Goal: Transaction & Acquisition: Purchase product/service

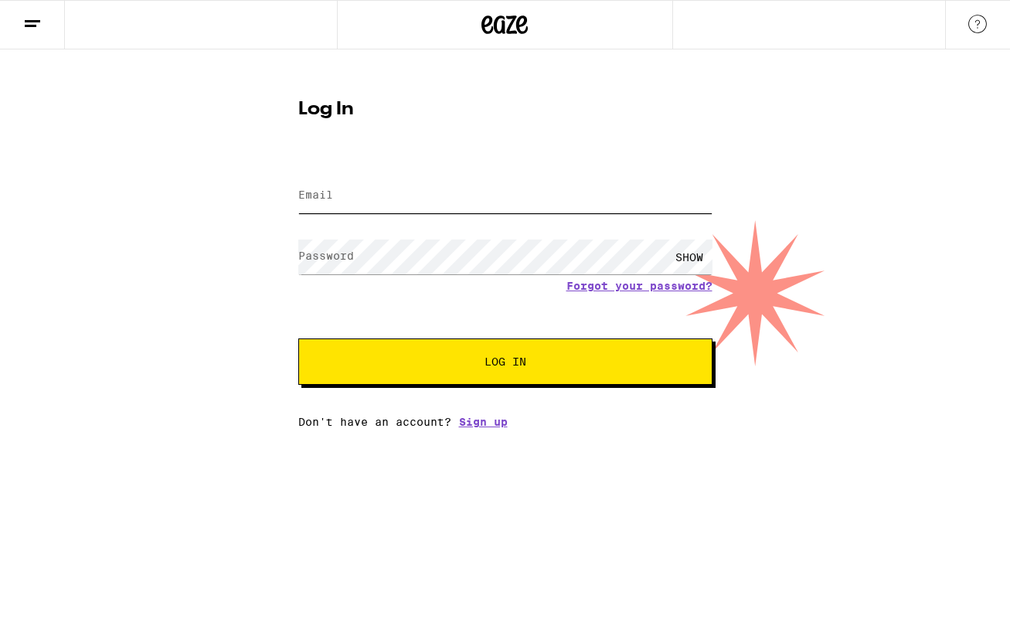
type input "[EMAIL_ADDRESS][DOMAIN_NAME]"
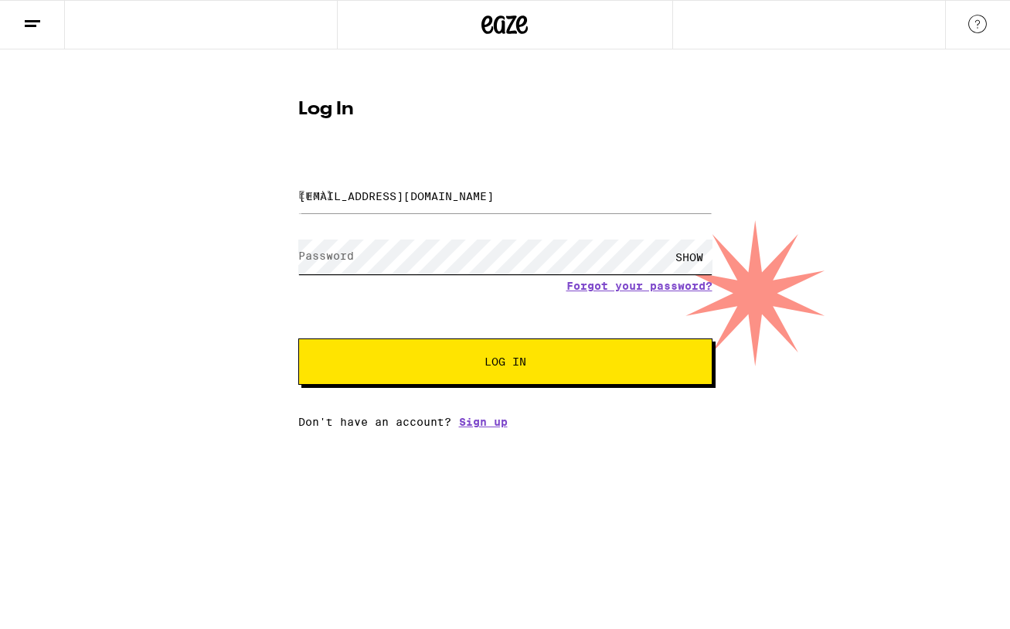
click at [505, 363] on button "Log In" at bounding box center [505, 362] width 414 height 46
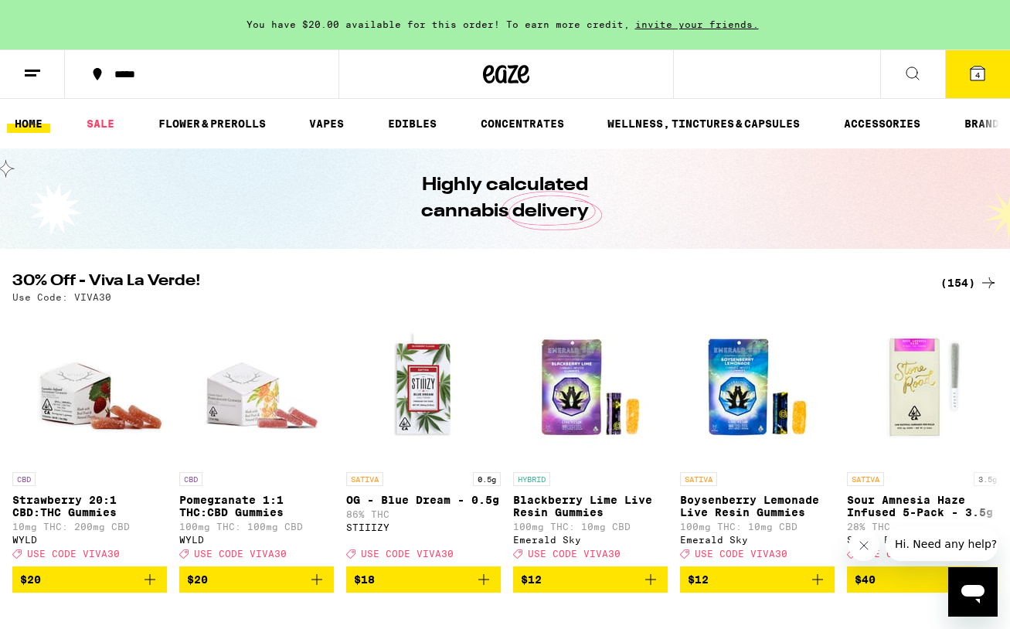
click at [972, 284] on div "(154)" at bounding box center [969, 283] width 57 height 19
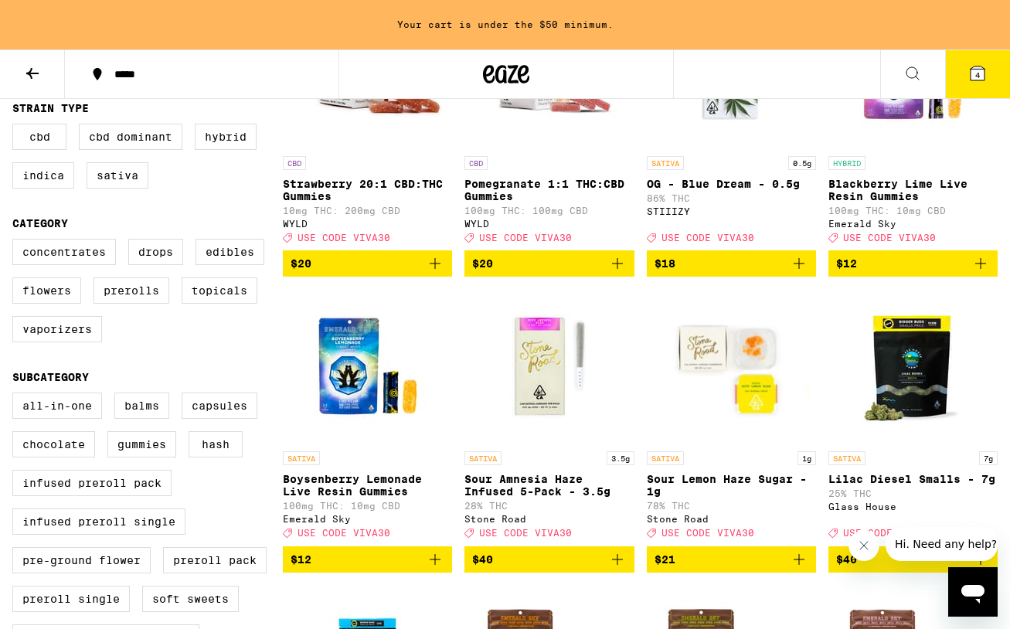
scroll to position [279, 0]
click at [983, 273] on icon "Add to bag" at bounding box center [981, 263] width 19 height 19
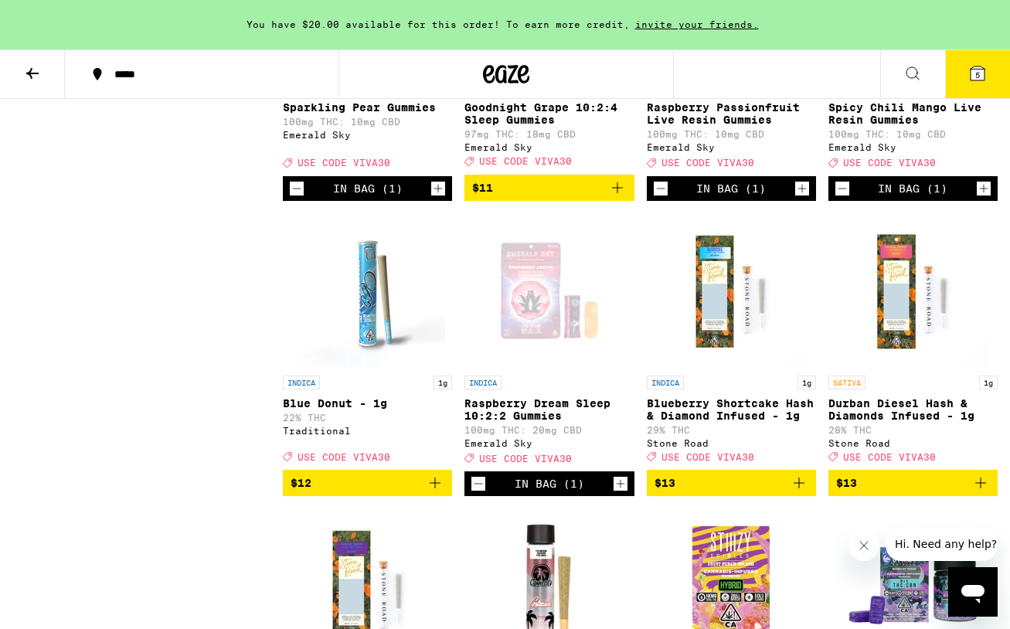
scroll to position [1824, 0]
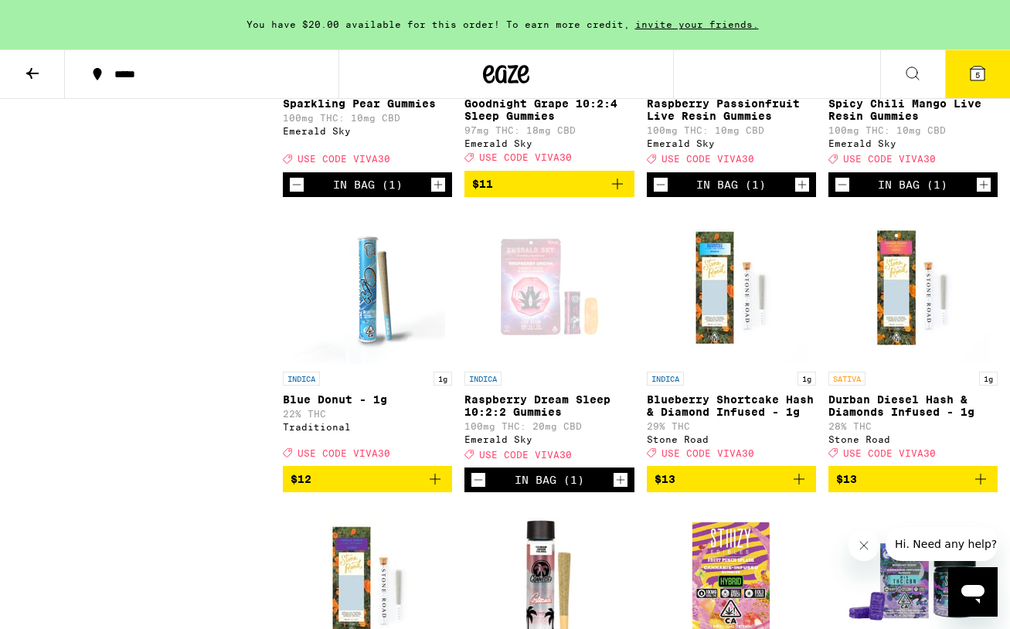
click at [846, 194] on icon "Decrement" at bounding box center [842, 184] width 14 height 19
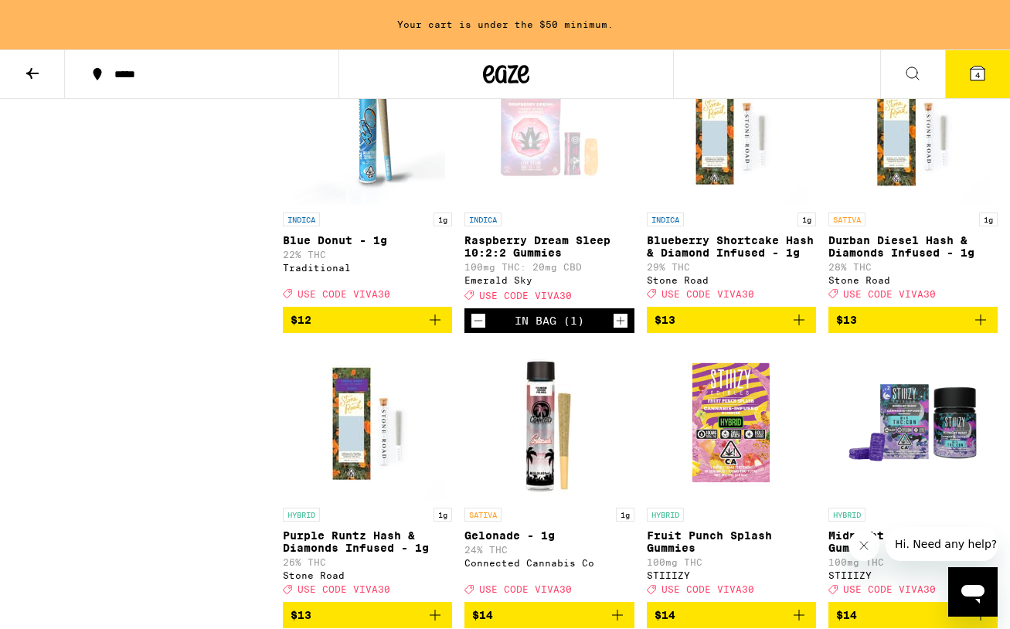
scroll to position [2001, 0]
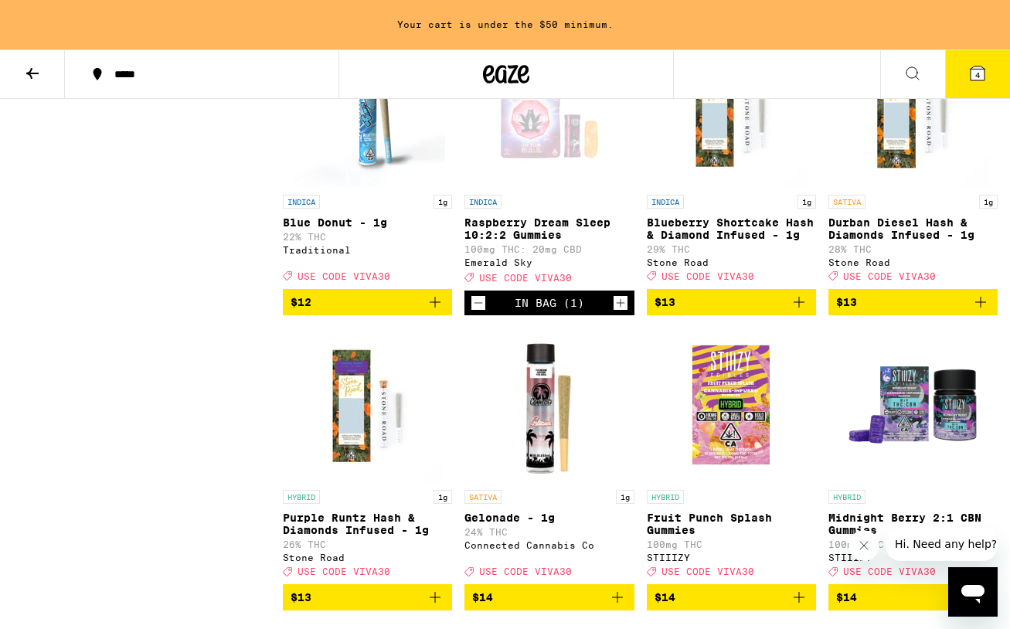
click at [478, 312] on icon "Decrement" at bounding box center [478, 303] width 14 height 19
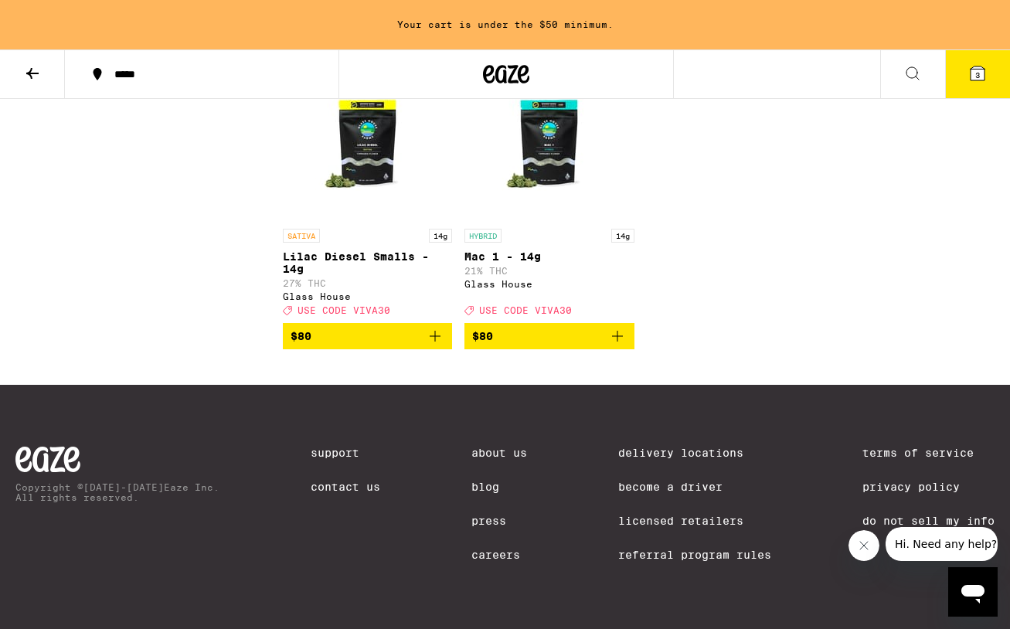
scroll to position [11401, 0]
